Goal: Transaction & Acquisition: Subscribe to service/newsletter

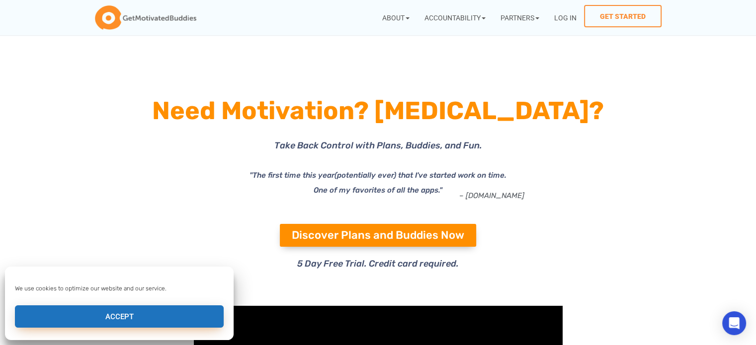
click at [91, 313] on button "Accept" at bounding box center [119, 317] width 209 height 22
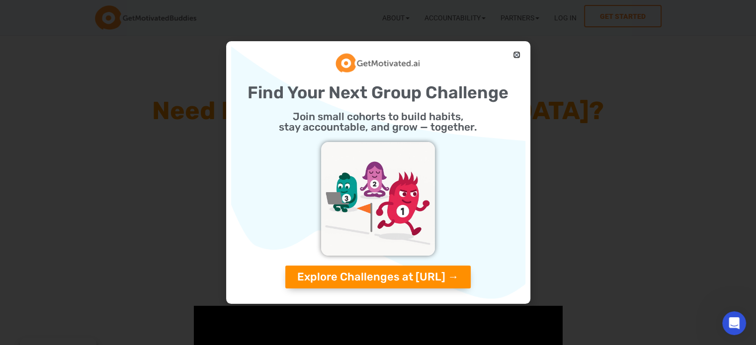
click at [513, 51] on icon "Close" at bounding box center [516, 54] width 7 height 7
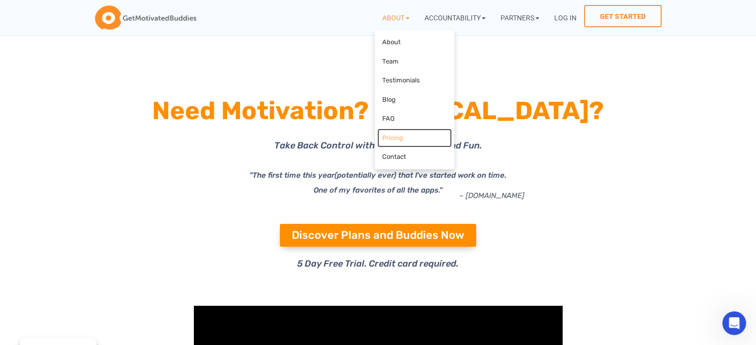
click at [391, 136] on link "Pricing" at bounding box center [414, 138] width 75 height 19
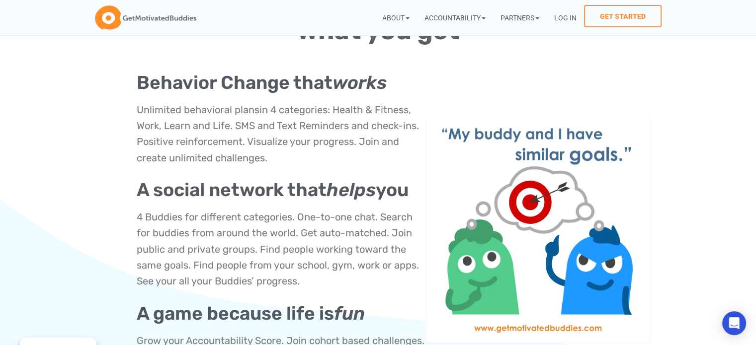
scroll to position [399, 0]
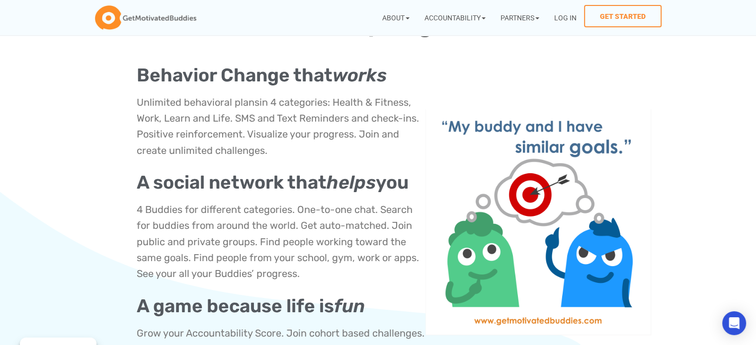
click at [391, 136] on p "Unlimited behavioral plans in 4 categories: Health & Fitness, Work, Learn and L…" at bounding box center [281, 126] width 289 height 64
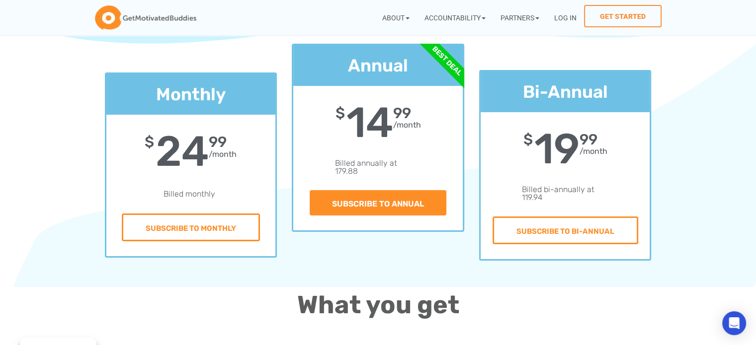
scroll to position [118, 0]
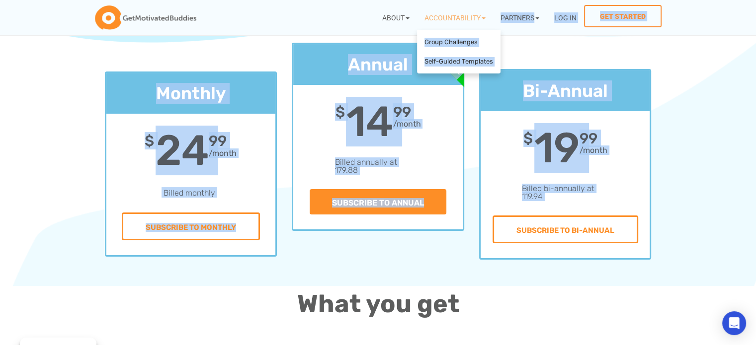
drag, startPoint x: 564, startPoint y: 196, endPoint x: 541, endPoint y: 130, distance: 70.0
click at [541, 130] on icon at bounding box center [594, 155] width 217 height 132
click at [512, 143] on icon at bounding box center [594, 155] width 217 height 132
click at [529, 143] on icon at bounding box center [594, 155] width 217 height 132
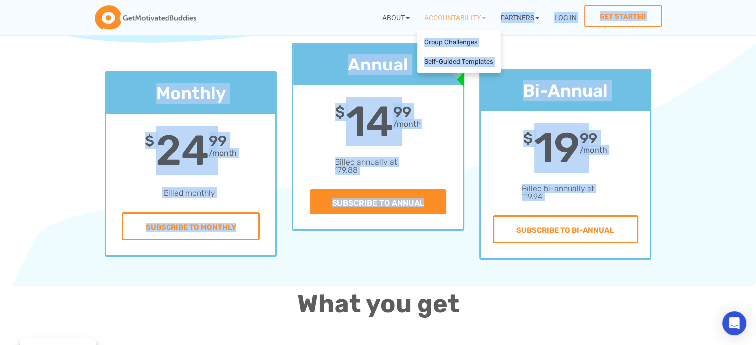
click at [637, 143] on icon at bounding box center [594, 155] width 217 height 132
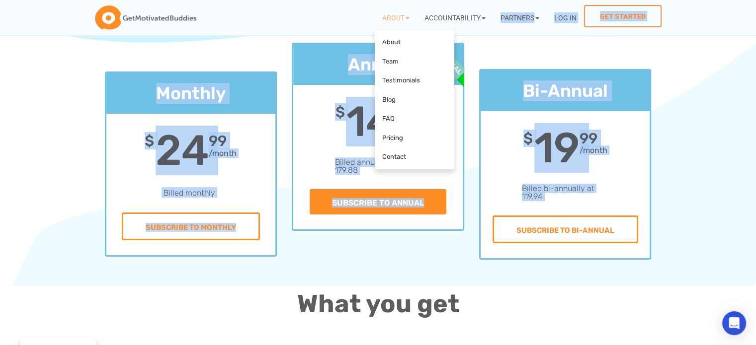
click at [546, 190] on icon at bounding box center [518, 155] width 217 height 132
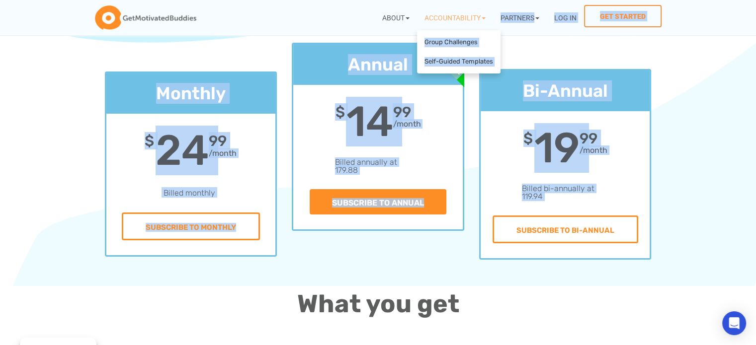
click at [570, 166] on icon at bounding box center [594, 155] width 217 height 132
click at [641, 178] on icon at bounding box center [594, 155] width 217 height 132
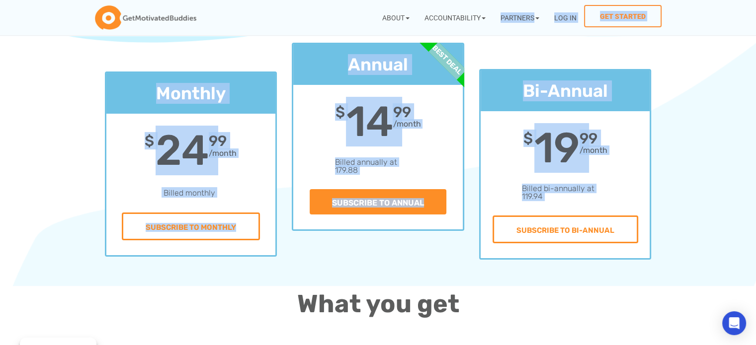
click at [722, 159] on section "Monthly $ 24 99 /month Billed monthly Subscribe to Monthly Annual $ 14 99 /mont…" at bounding box center [378, 165] width 756 height 244
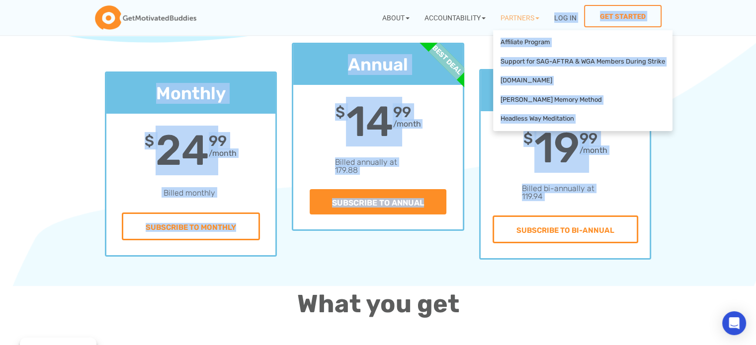
drag, startPoint x: 552, startPoint y: 198, endPoint x: 615, endPoint y: 163, distance: 72.6
click at [615, 164] on icon at bounding box center [648, 155] width 217 height 132
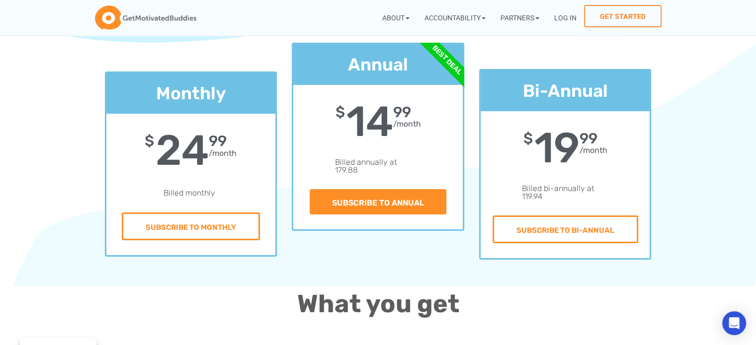
click at [619, 275] on div "Bi-Annual $ 19 99 /month Billed bi-annually at 119.94 Subscribe to Bi-Annual" at bounding box center [565, 165] width 172 height 244
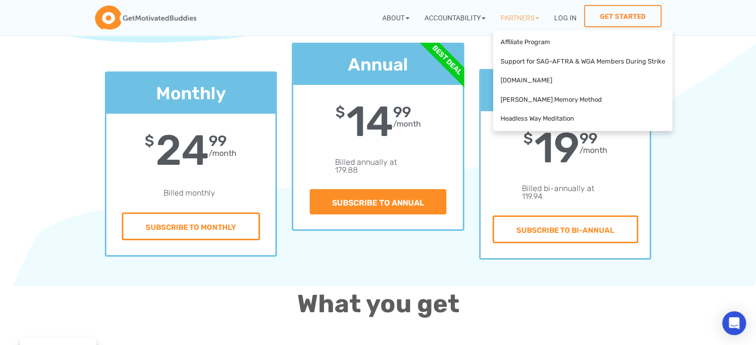
click at [703, 169] on icon at bounding box center [648, 155] width 217 height 132
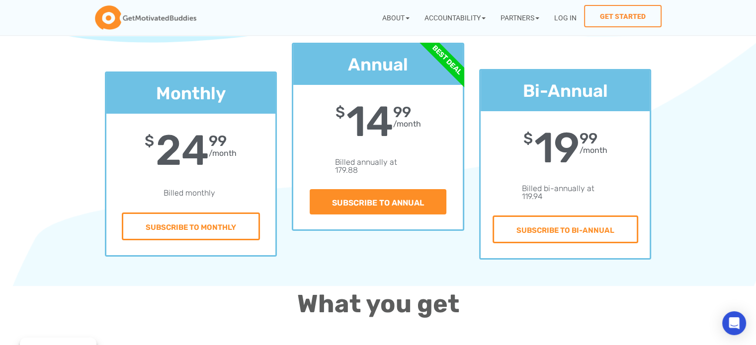
click at [459, 219] on div "Subscribe to Annual" at bounding box center [377, 201] width 169 height 55
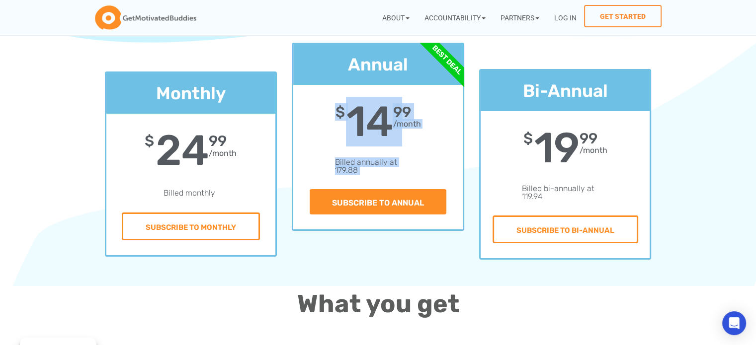
drag, startPoint x: 436, startPoint y: 170, endPoint x: 331, endPoint y: 131, distance: 112.0
click at [331, 131] on div "Annual $ 14 99 /month Billed annually at 179.88 Subscribe to Annual" at bounding box center [377, 136] width 169 height 185
copy div "$ 14 99 /month Billed annually at 179.88"
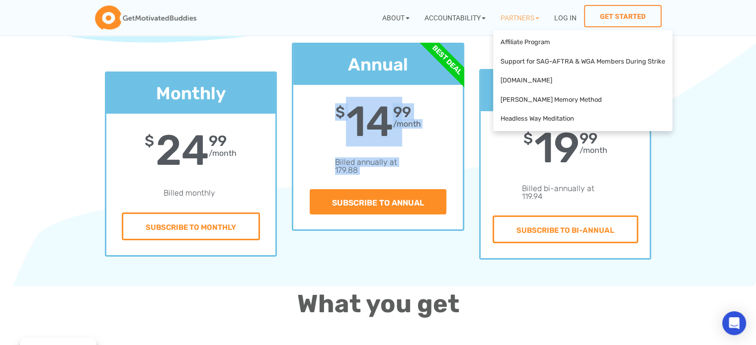
click at [680, 170] on icon at bounding box center [648, 155] width 217 height 132
click at [625, 182] on icon at bounding box center [648, 155] width 217 height 132
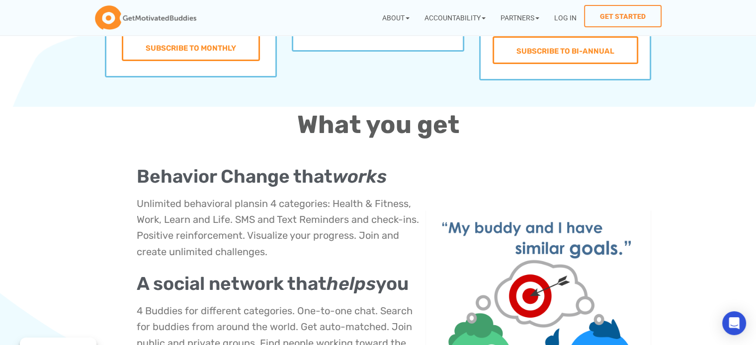
scroll to position [298, 0]
click at [94, 106] on div "What you get" at bounding box center [378, 124] width 756 height 36
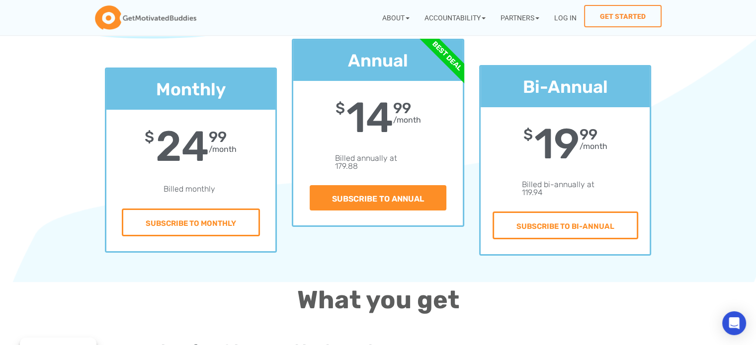
scroll to position [113, 0]
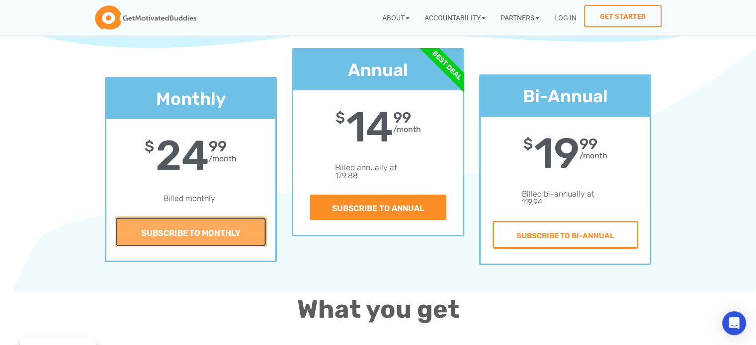
click at [204, 232] on link "Subscribe to Monthly" at bounding box center [191, 232] width 152 height 31
